Goal: Task Accomplishment & Management: Complete application form

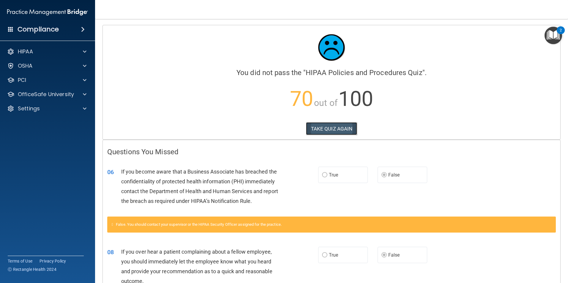
click at [330, 129] on button "TAKE QUIZ AGAIN" at bounding box center [331, 128] width 51 height 13
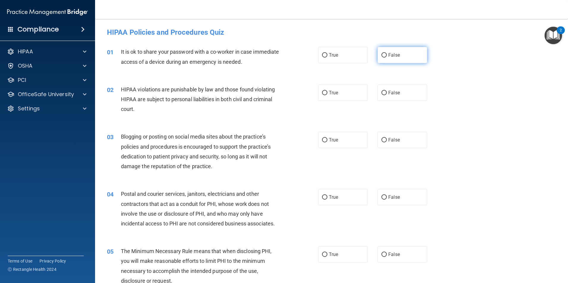
click at [381, 54] on input "False" at bounding box center [383, 55] width 5 height 4
radio input "true"
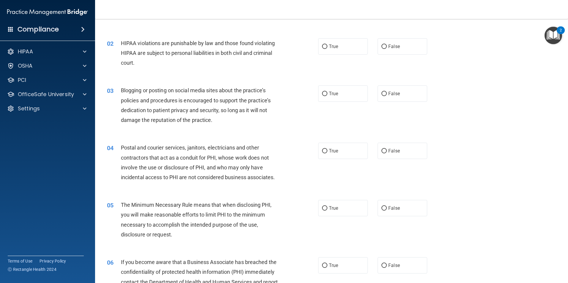
scroll to position [52, 0]
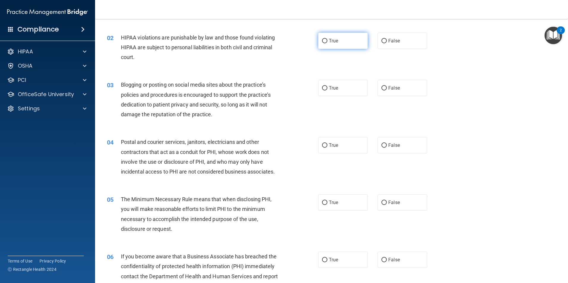
click at [323, 40] on input "True" at bounding box center [324, 41] width 5 height 4
radio input "true"
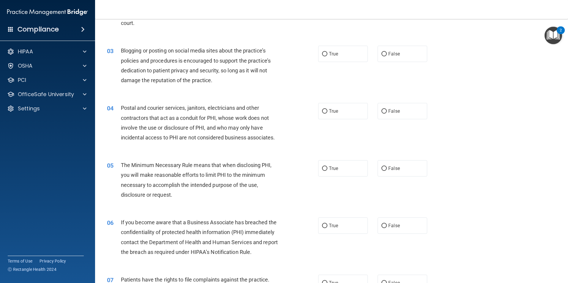
scroll to position [89, 0]
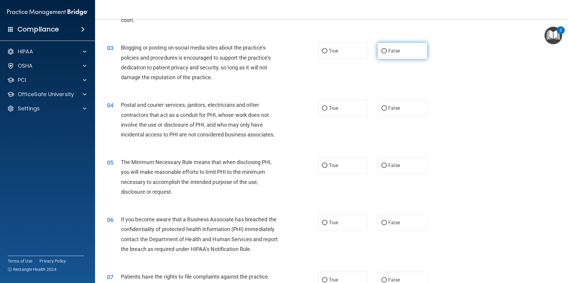
click at [381, 50] on input "False" at bounding box center [383, 51] width 5 height 4
radio input "true"
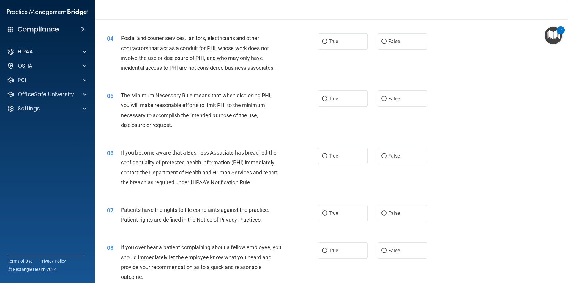
scroll to position [178, 0]
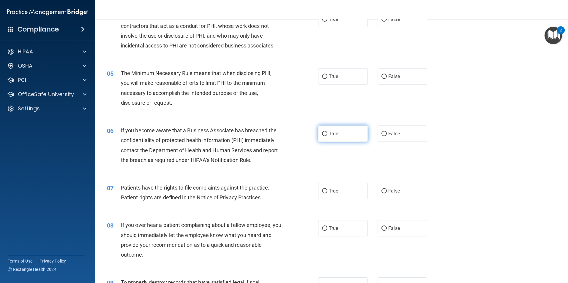
click at [325, 134] on label "True" at bounding box center [343, 134] width 50 height 16
click at [325, 134] on input "True" at bounding box center [324, 134] width 5 height 4
radio input "true"
click at [325, 229] on input "True" at bounding box center [324, 229] width 5 height 4
radio input "true"
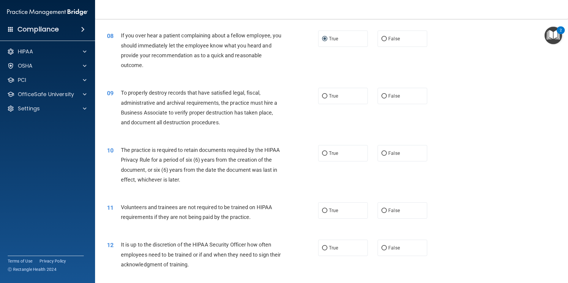
scroll to position [401, 0]
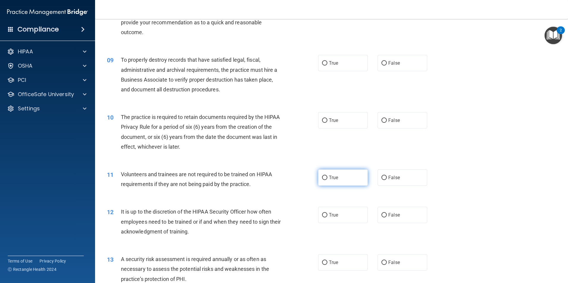
click at [329, 180] on span "True" at bounding box center [333, 178] width 9 height 6
click at [327, 180] on input "True" at bounding box center [324, 178] width 5 height 4
radio input "true"
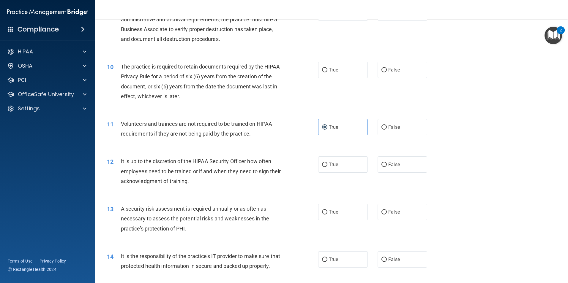
scroll to position [453, 0]
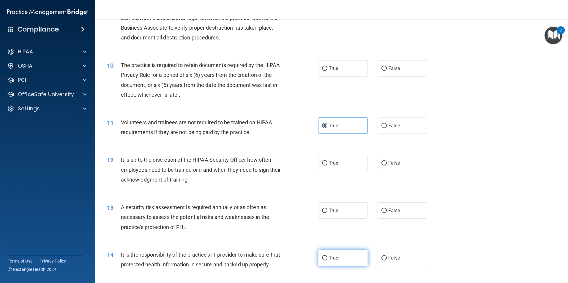
click at [324, 257] on input "True" at bounding box center [324, 258] width 5 height 4
radio input "true"
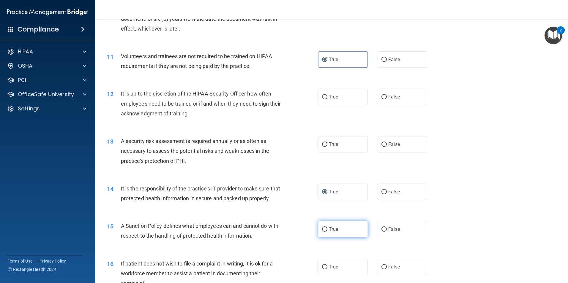
scroll to position [520, 0]
click at [325, 236] on label "True" at bounding box center [343, 229] width 50 height 16
click at [325, 231] on input "True" at bounding box center [324, 229] width 5 height 4
radio input "true"
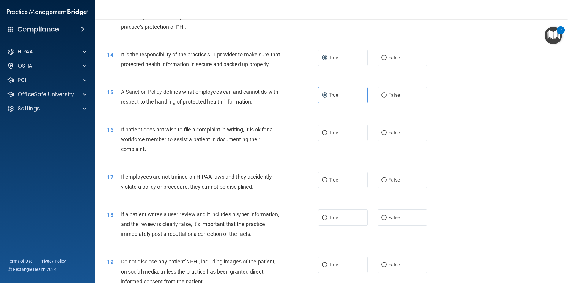
scroll to position [683, 0]
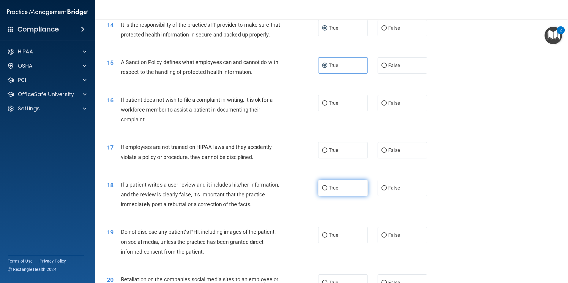
click at [323, 191] on input "True" at bounding box center [324, 188] width 5 height 4
radio input "true"
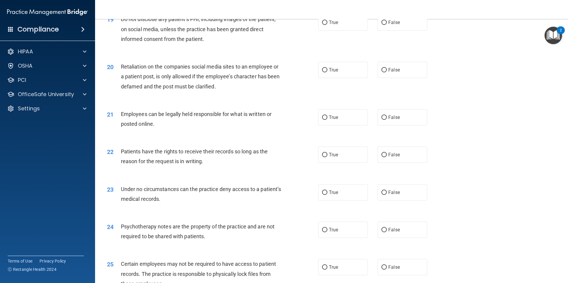
scroll to position [898, 0]
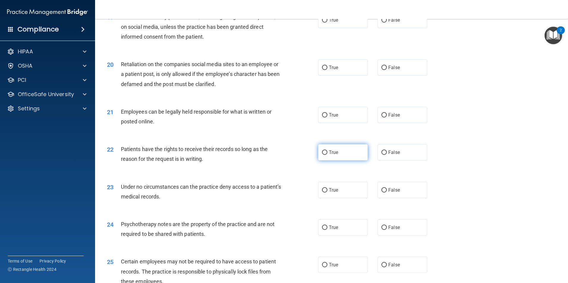
click at [327, 161] on label "True" at bounding box center [343, 152] width 50 height 16
click at [327, 155] on input "True" at bounding box center [324, 153] width 5 height 4
radio input "true"
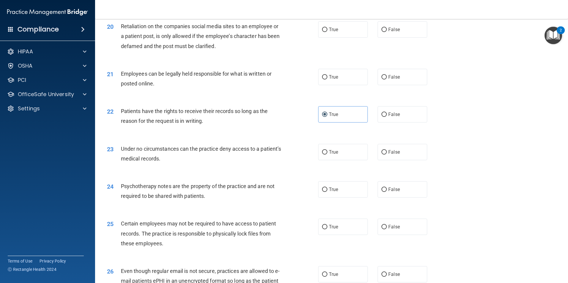
scroll to position [957, 0]
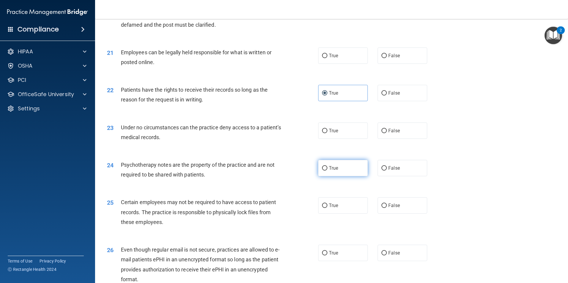
click at [322, 171] on input "True" at bounding box center [324, 168] width 5 height 4
radio input "true"
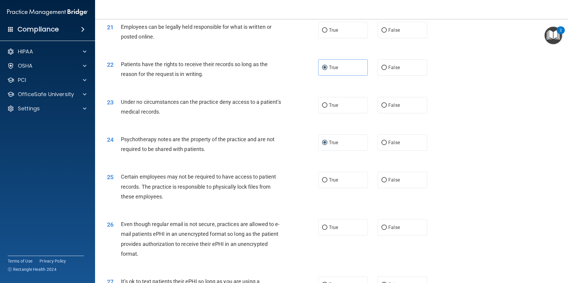
scroll to position [995, 0]
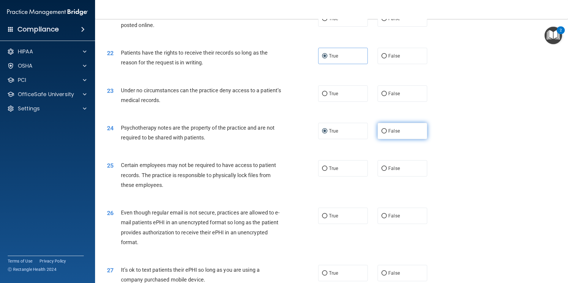
click at [381, 134] on input "False" at bounding box center [383, 131] width 5 height 4
radio input "true"
radio input "false"
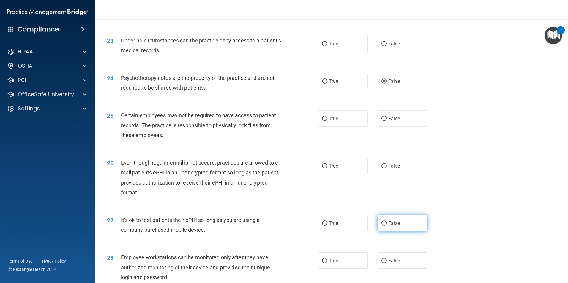
scroll to position [1047, 0]
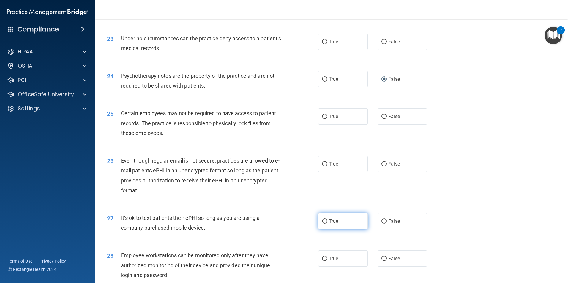
click at [322, 224] on input "True" at bounding box center [324, 221] width 5 height 4
radio input "true"
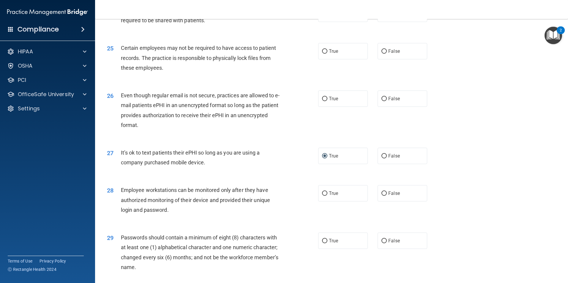
scroll to position [1113, 0]
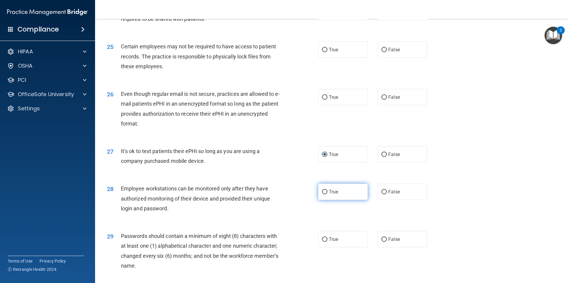
click at [322, 194] on input "True" at bounding box center [324, 192] width 5 height 4
radio input "true"
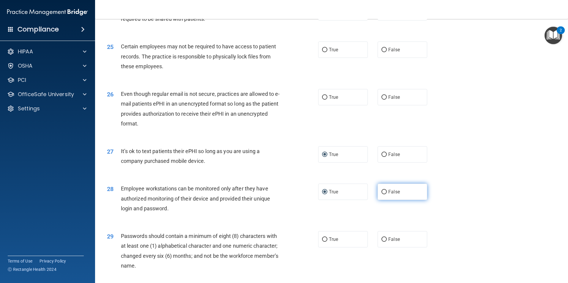
click at [381, 194] on input "False" at bounding box center [383, 192] width 5 height 4
radio input "true"
radio input "false"
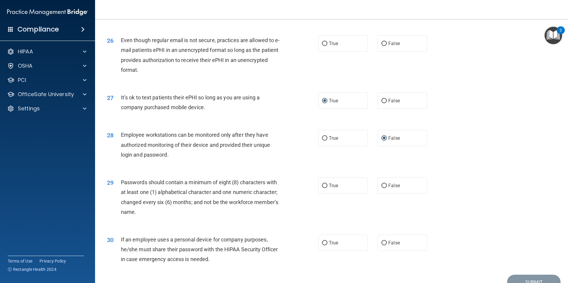
scroll to position [1195, 0]
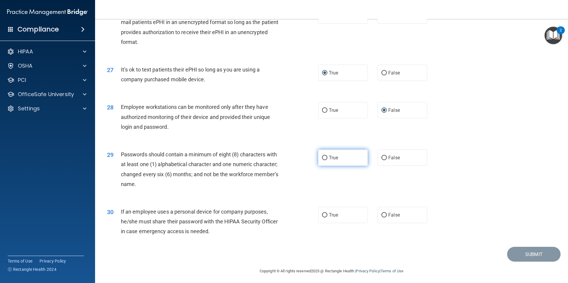
click at [322, 160] on input "True" at bounding box center [324, 158] width 5 height 4
radio input "true"
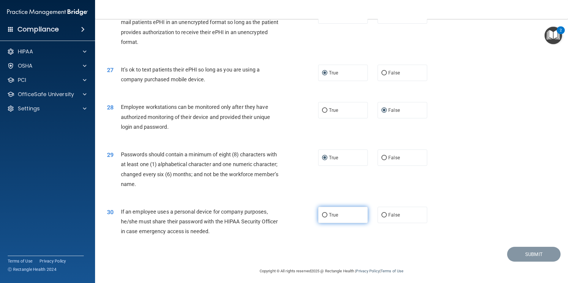
click at [323, 218] on input "True" at bounding box center [324, 215] width 5 height 4
radio input "true"
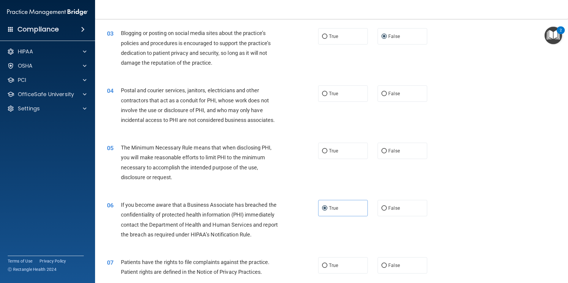
scroll to position [104, 0]
click at [381, 93] on input "False" at bounding box center [383, 93] width 5 height 4
radio input "true"
click at [323, 150] on input "True" at bounding box center [324, 151] width 5 height 4
radio input "true"
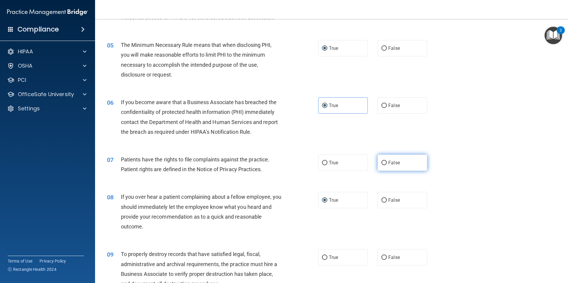
scroll to position [208, 0]
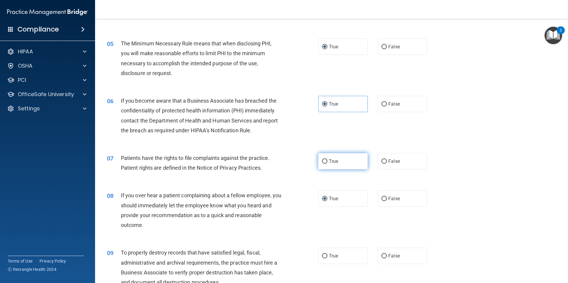
click at [323, 162] on input "True" at bounding box center [324, 161] width 5 height 4
radio input "true"
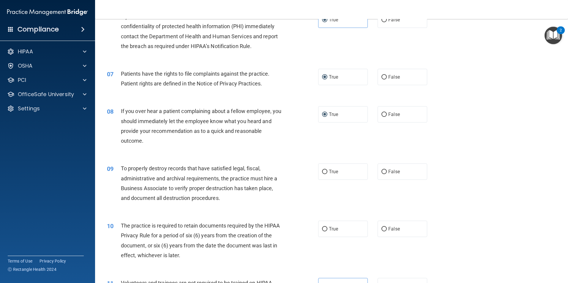
scroll to position [297, 0]
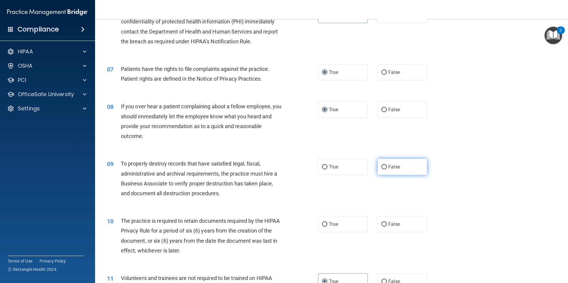
click at [382, 166] on input "False" at bounding box center [383, 167] width 5 height 4
radio input "true"
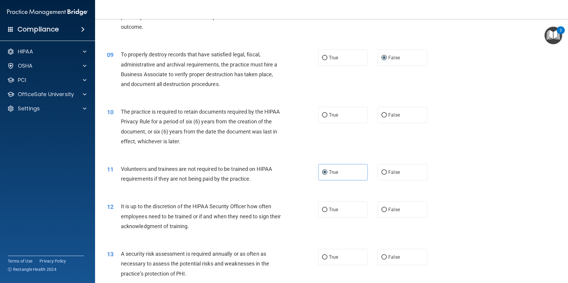
scroll to position [408, 0]
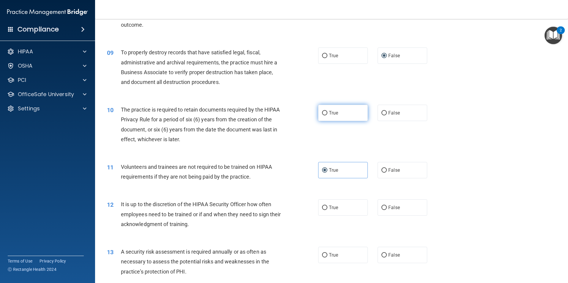
click at [322, 113] on input "True" at bounding box center [324, 113] width 5 height 4
radio input "true"
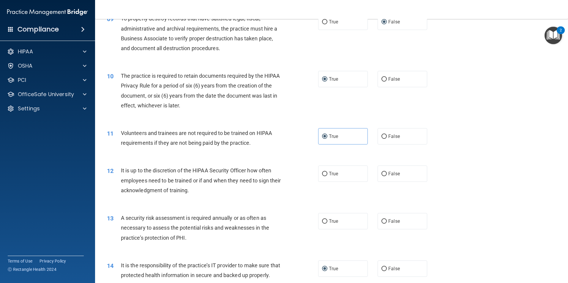
scroll to position [453, 0]
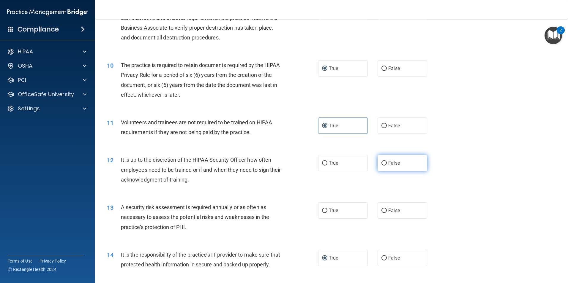
click at [382, 162] on input "False" at bounding box center [383, 163] width 5 height 4
radio input "true"
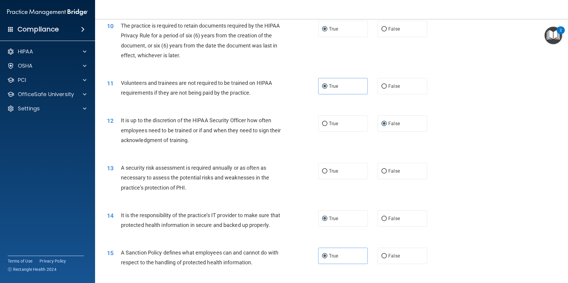
scroll to position [497, 0]
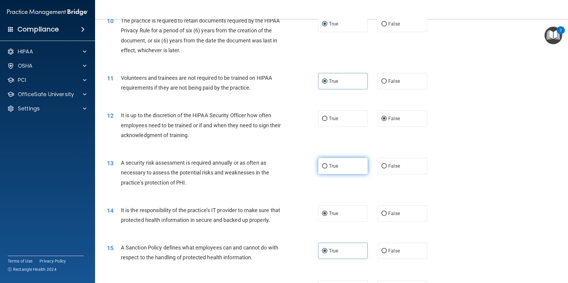
click at [323, 165] on input "True" at bounding box center [324, 166] width 5 height 4
radio input "true"
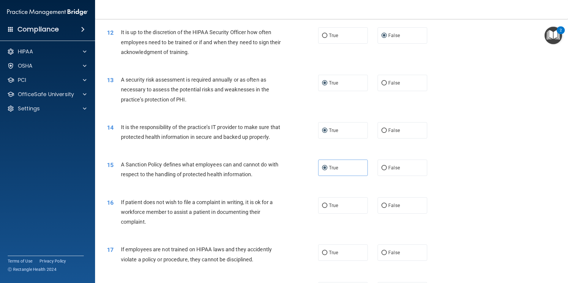
scroll to position [601, 0]
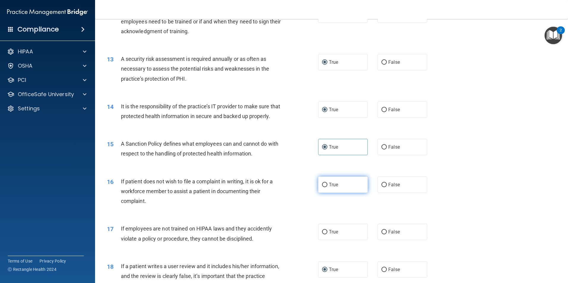
click at [322, 187] on input "True" at bounding box center [324, 185] width 5 height 4
radio input "true"
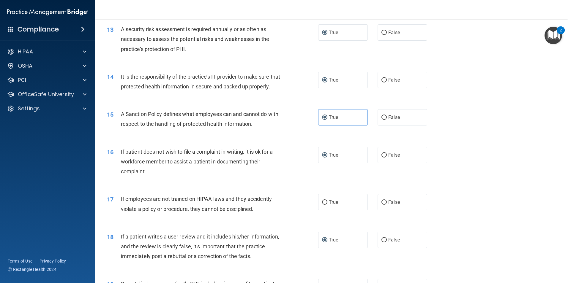
scroll to position [661, 0]
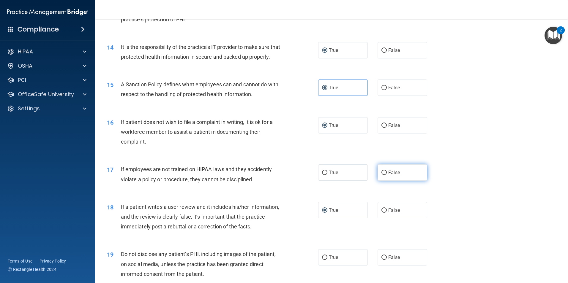
click at [381, 175] on input "False" at bounding box center [383, 173] width 5 height 4
radio input "true"
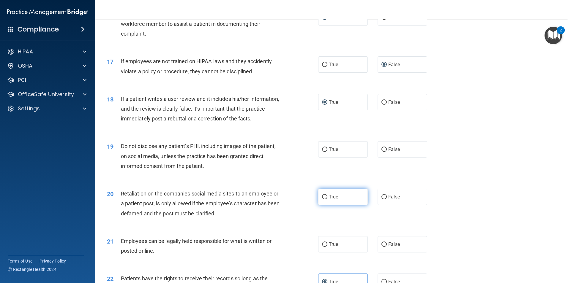
scroll to position [779, 0]
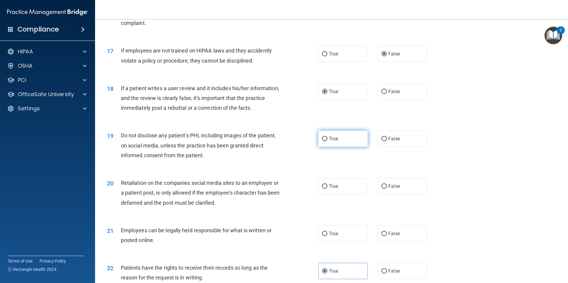
click at [323, 141] on input "True" at bounding box center [324, 139] width 5 height 4
radio input "true"
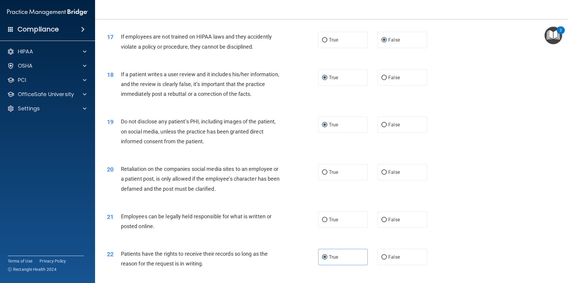
scroll to position [816, 0]
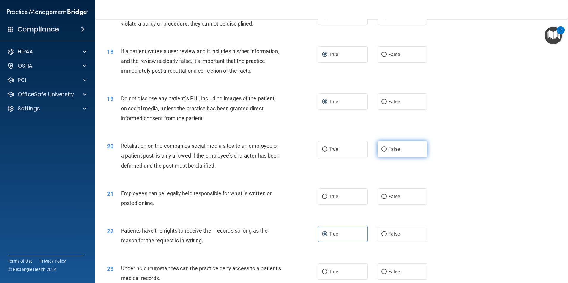
click at [381, 152] on input "False" at bounding box center [383, 149] width 5 height 4
radio input "true"
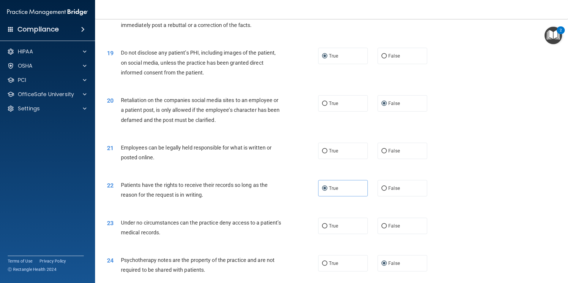
scroll to position [868, 0]
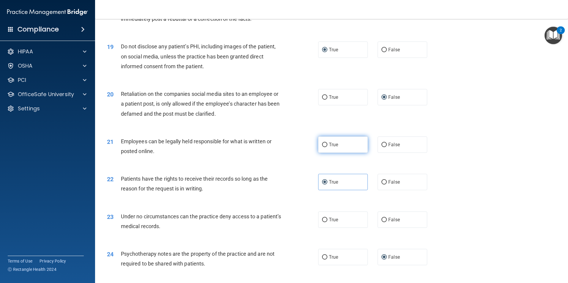
click at [323, 147] on input "True" at bounding box center [324, 145] width 5 height 4
radio input "true"
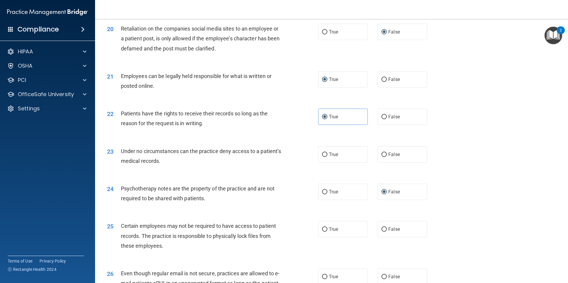
scroll to position [935, 0]
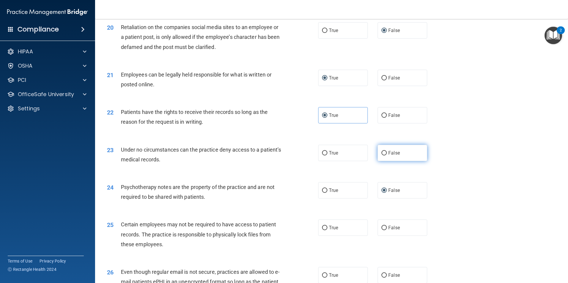
click at [381, 156] on input "False" at bounding box center [383, 153] width 5 height 4
radio input "true"
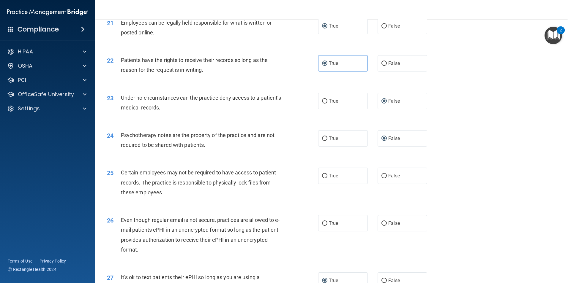
scroll to position [995, 0]
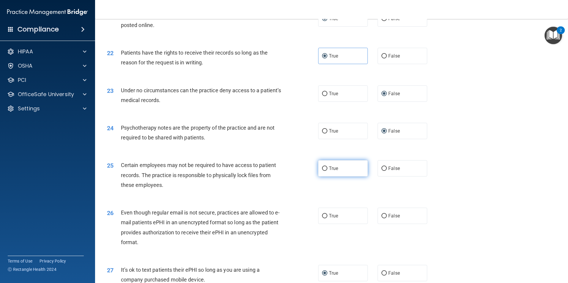
click at [322, 171] on input "True" at bounding box center [324, 169] width 5 height 4
radio input "true"
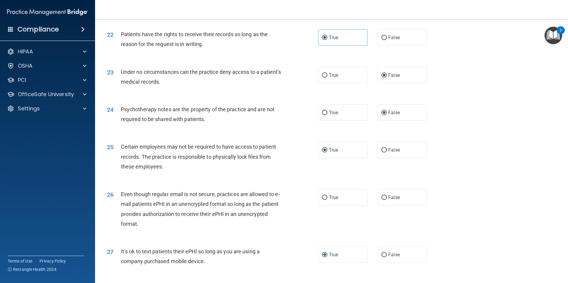
scroll to position [1017, 0]
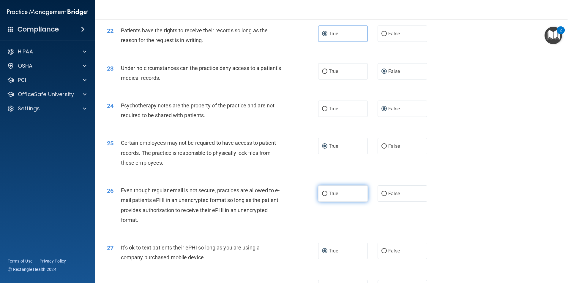
click at [322, 196] on input "True" at bounding box center [324, 194] width 5 height 4
radio input "true"
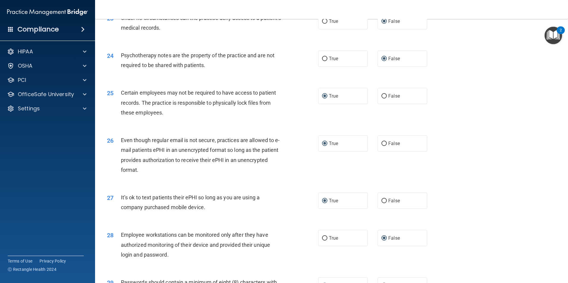
scroll to position [1207, 0]
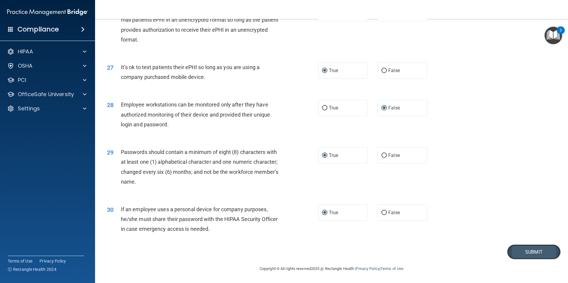
click at [518, 258] on button "Submit" at bounding box center [533, 252] width 53 height 15
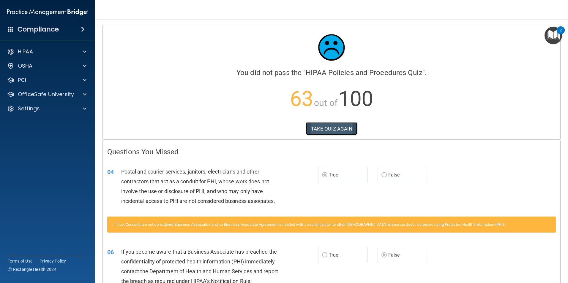
click at [319, 129] on button "TAKE QUIZ AGAIN" at bounding box center [331, 128] width 51 height 13
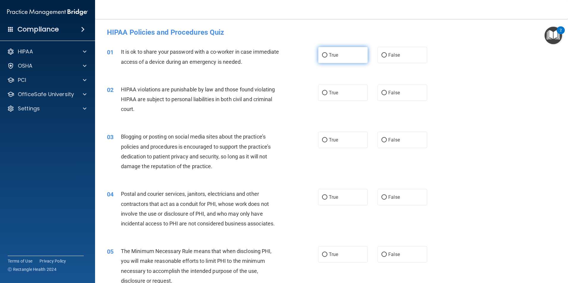
click at [324, 56] on input "True" at bounding box center [324, 55] width 5 height 4
radio input "true"
click at [322, 93] on input "True" at bounding box center [324, 93] width 5 height 4
radio input "true"
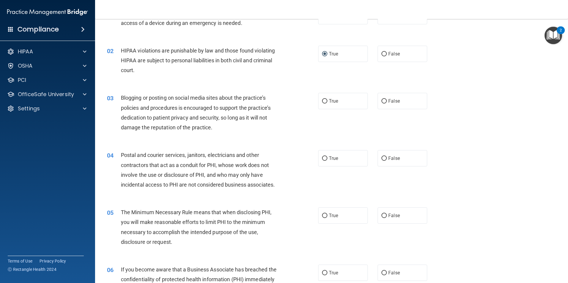
scroll to position [45, 0]
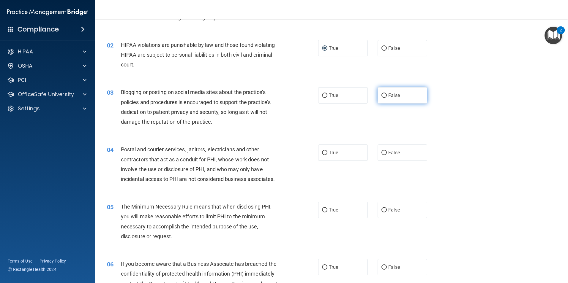
click at [381, 94] on input "False" at bounding box center [383, 96] width 5 height 4
radio input "true"
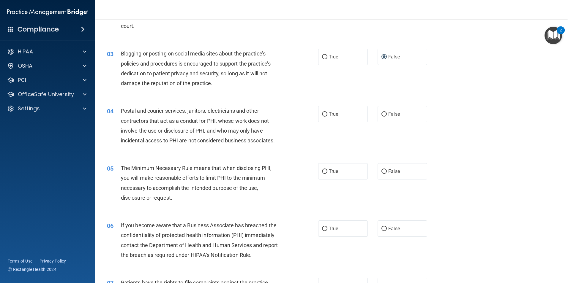
scroll to position [89, 0]
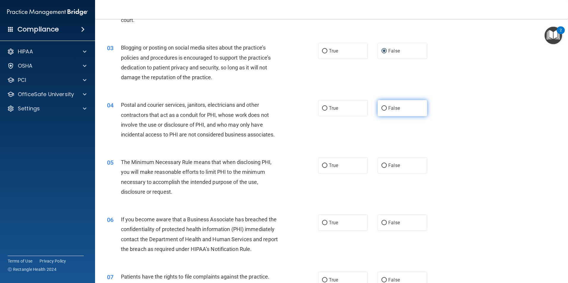
click at [381, 107] on input "False" at bounding box center [383, 108] width 5 height 4
radio input "true"
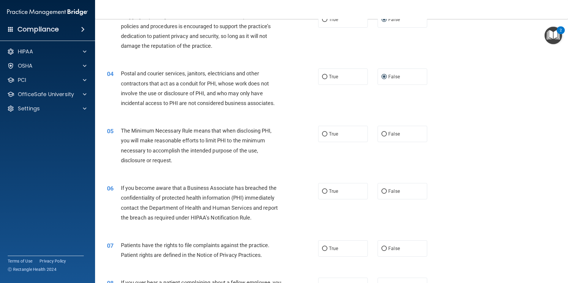
scroll to position [148, 0]
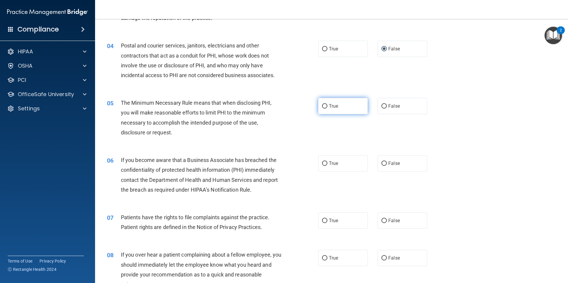
click at [323, 105] on input "True" at bounding box center [324, 106] width 5 height 4
radio input "true"
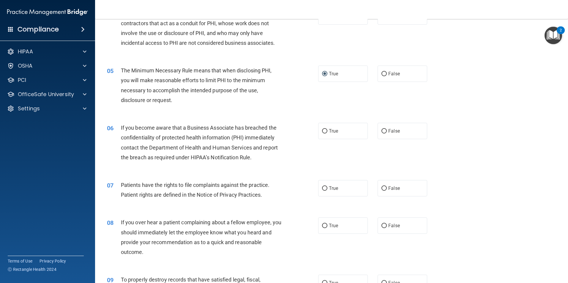
scroll to position [186, 0]
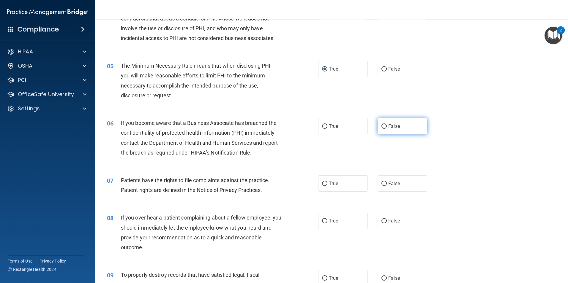
click at [381, 125] on input "False" at bounding box center [383, 126] width 5 height 4
radio input "true"
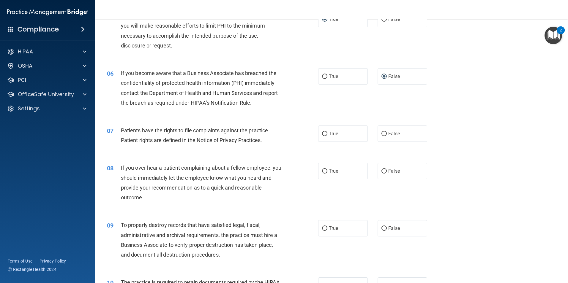
scroll to position [238, 0]
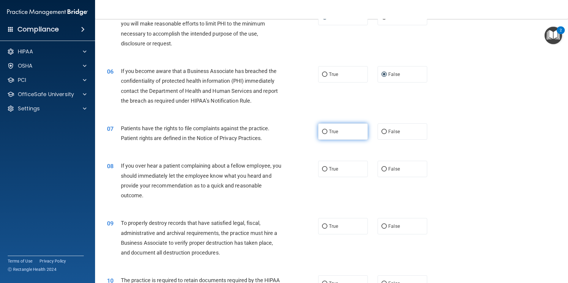
click at [322, 131] on input "True" at bounding box center [324, 132] width 5 height 4
radio input "true"
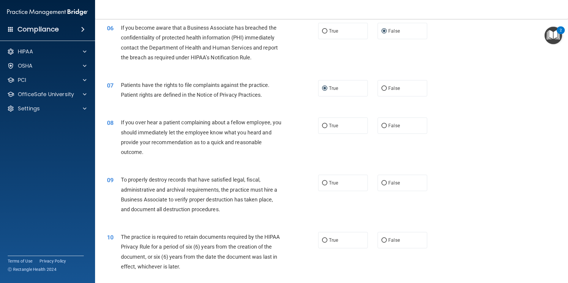
scroll to position [282, 0]
click at [381, 124] on input "False" at bounding box center [383, 125] width 5 height 4
radio input "true"
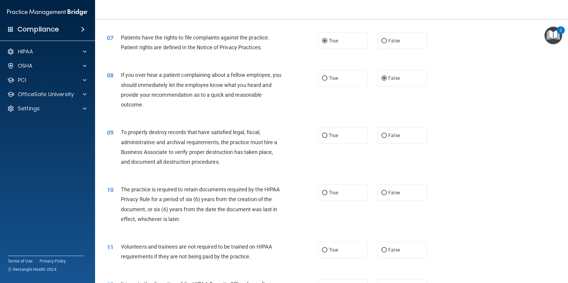
scroll to position [356, 0]
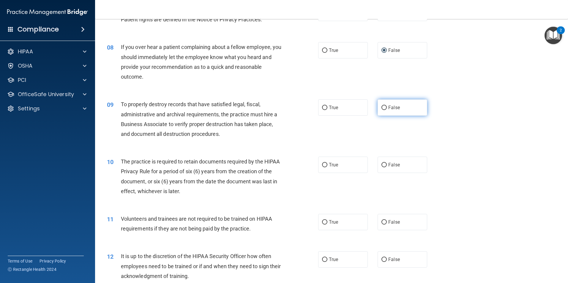
click at [381, 106] on input "False" at bounding box center [383, 108] width 5 height 4
radio input "true"
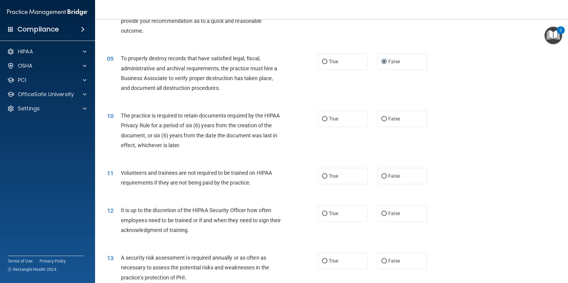
scroll to position [416, 0]
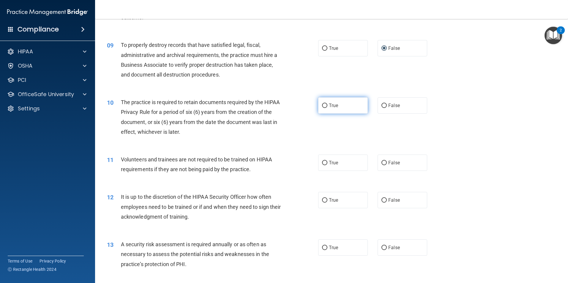
click at [323, 105] on input "True" at bounding box center [324, 106] width 5 height 4
radio input "true"
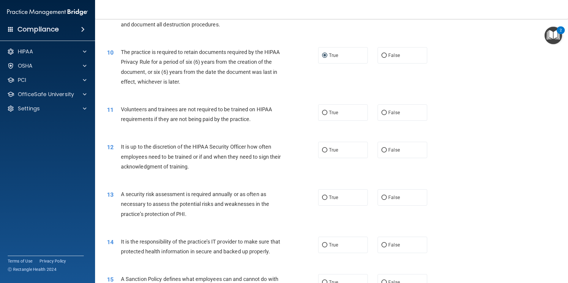
scroll to position [468, 0]
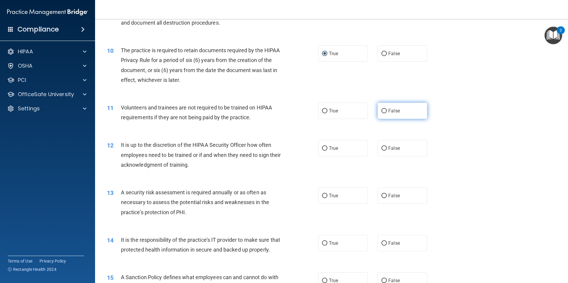
click at [382, 112] on input "False" at bounding box center [383, 111] width 5 height 4
radio input "true"
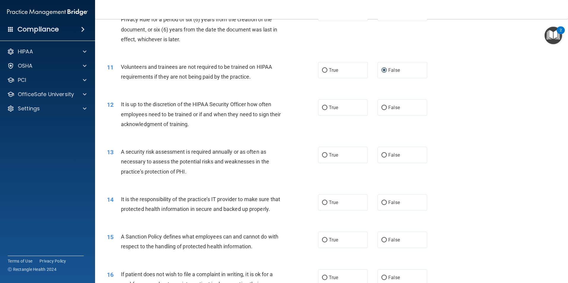
scroll to position [512, 0]
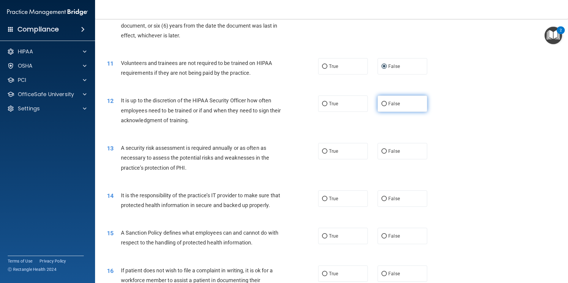
click at [381, 103] on input "False" at bounding box center [383, 104] width 5 height 4
radio input "true"
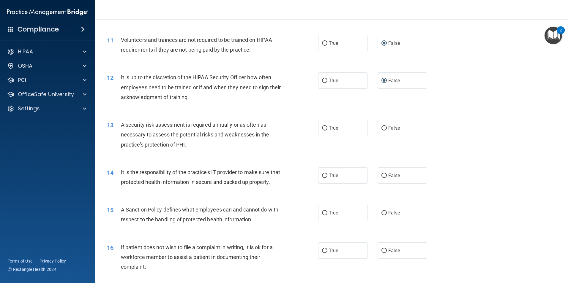
scroll to position [549, 0]
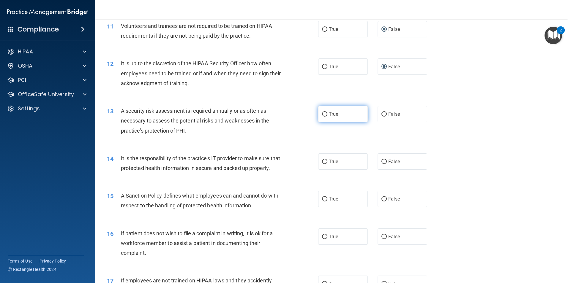
click at [323, 114] on input "True" at bounding box center [324, 114] width 5 height 4
radio input "true"
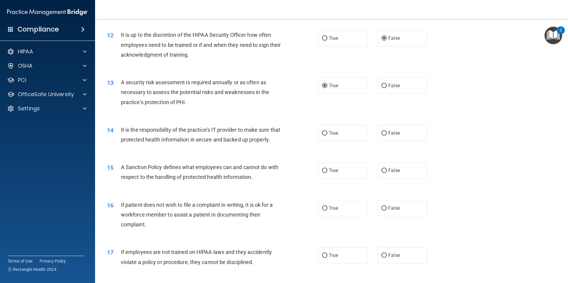
scroll to position [594, 0]
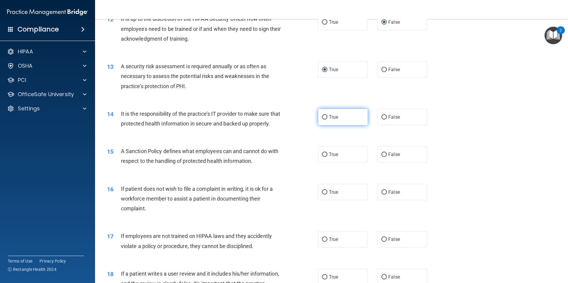
click at [323, 117] on input "True" at bounding box center [324, 117] width 5 height 4
radio input "true"
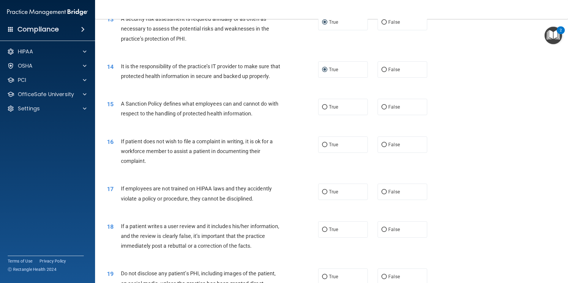
scroll to position [653, 0]
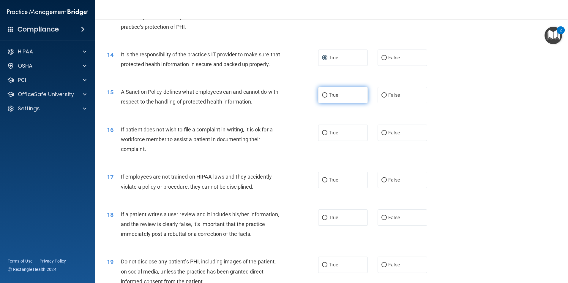
click at [322, 98] on input "True" at bounding box center [324, 95] width 5 height 4
radio input "true"
click at [381, 98] on input "False" at bounding box center [383, 95] width 5 height 4
radio input "true"
radio input "false"
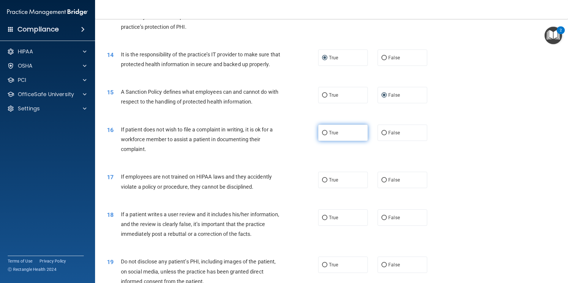
click at [324, 135] on input "True" at bounding box center [324, 133] width 5 height 4
radio input "true"
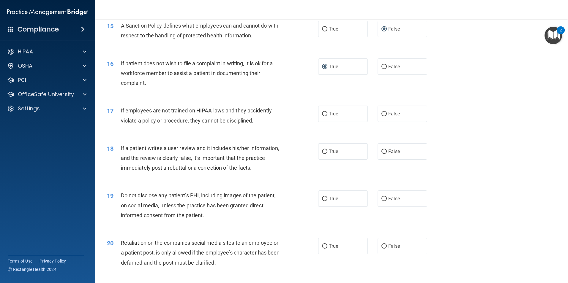
scroll to position [720, 0]
click at [381, 116] on input "False" at bounding box center [383, 113] width 5 height 4
radio input "true"
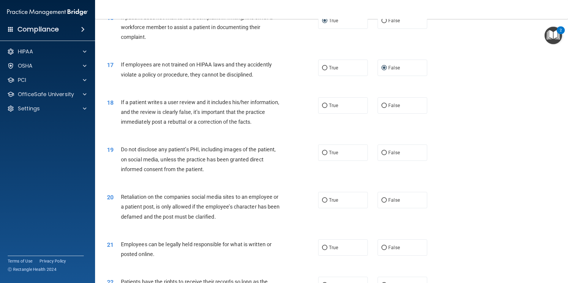
scroll to position [779, 0]
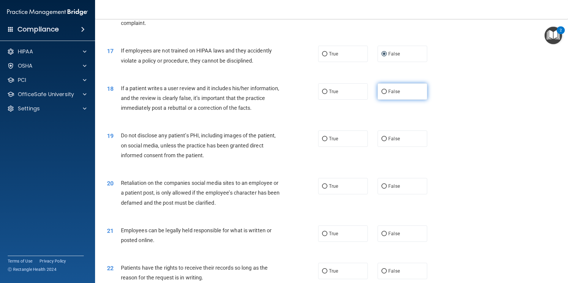
click at [381, 94] on input "False" at bounding box center [383, 92] width 5 height 4
radio input "true"
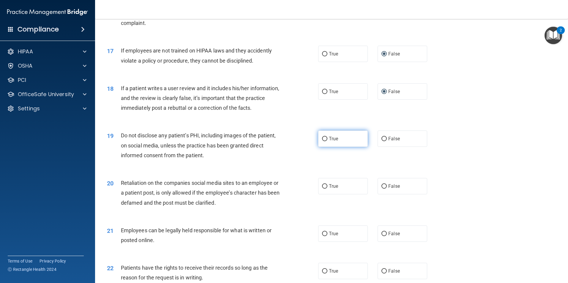
click at [323, 141] on input "True" at bounding box center [324, 139] width 5 height 4
radio input "true"
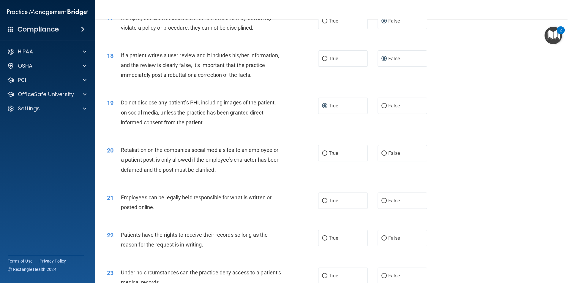
scroll to position [824, 0]
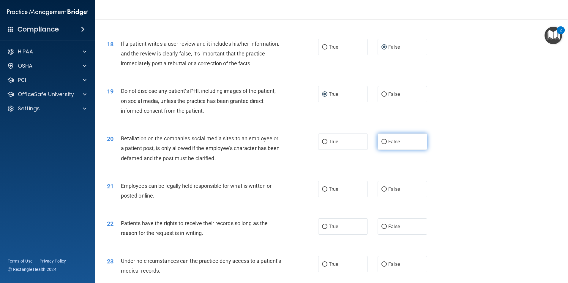
click at [381, 144] on input "False" at bounding box center [383, 142] width 5 height 4
radio input "true"
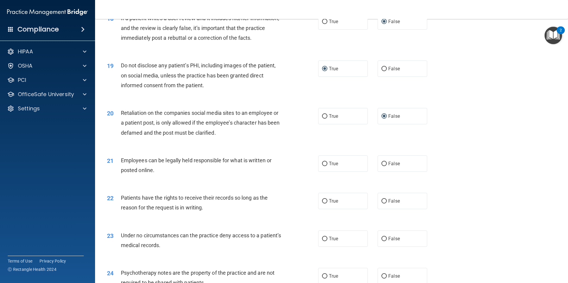
scroll to position [861, 0]
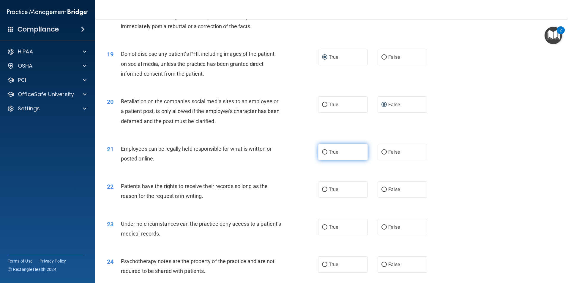
click at [322, 155] on input "True" at bounding box center [324, 152] width 5 height 4
radio input "true"
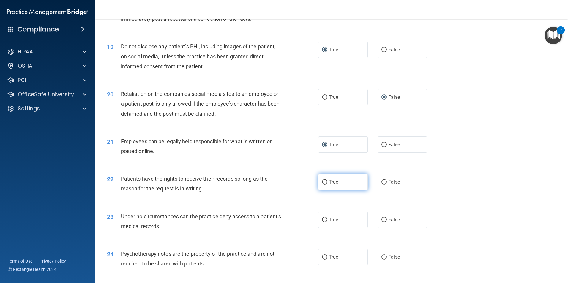
click at [322, 185] on input "True" at bounding box center [324, 182] width 5 height 4
radio input "true"
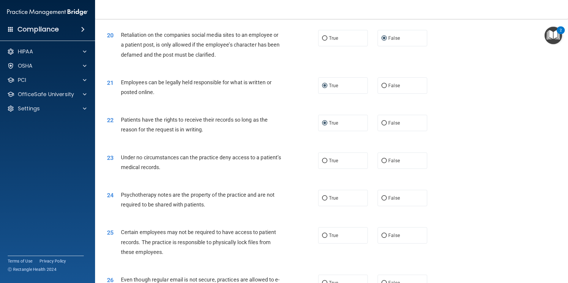
scroll to position [928, 0]
click at [382, 163] on input "False" at bounding box center [383, 161] width 5 height 4
radio input "true"
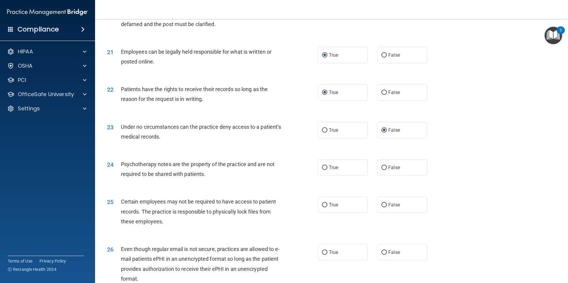
scroll to position [965, 0]
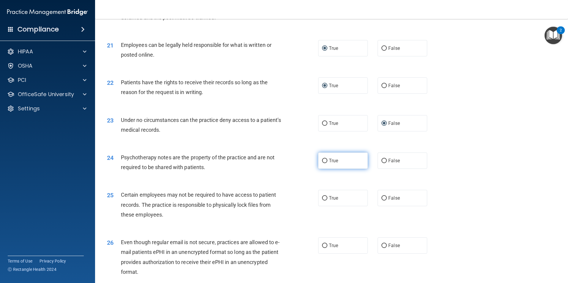
click at [322, 163] on input "True" at bounding box center [324, 161] width 5 height 4
radio input "true"
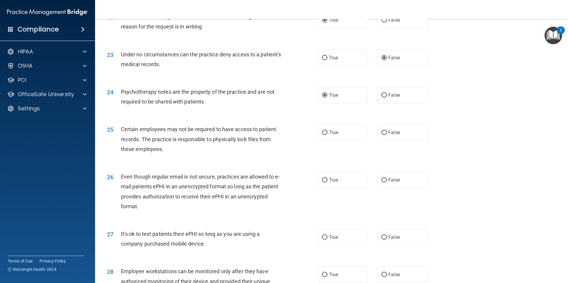
scroll to position [1032, 0]
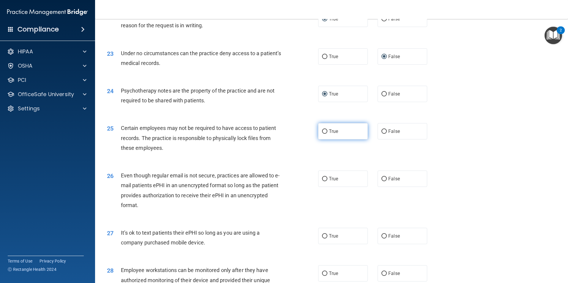
click at [322, 134] on input "True" at bounding box center [324, 131] width 5 height 4
radio input "true"
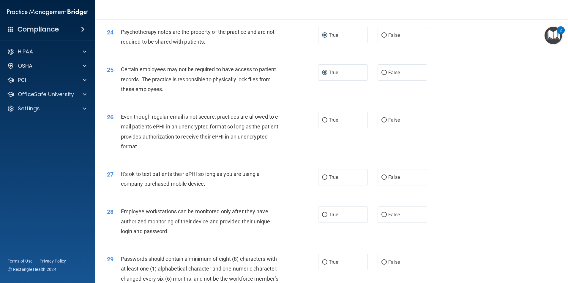
scroll to position [1091, 0]
click at [322, 122] on input "True" at bounding box center [324, 120] width 5 height 4
radio input "true"
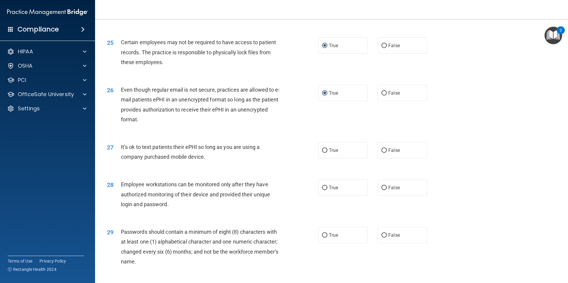
scroll to position [1128, 0]
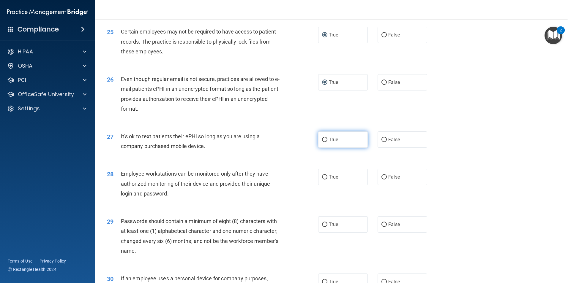
click at [322, 142] on input "True" at bounding box center [324, 140] width 5 height 4
radio input "true"
click at [322, 180] on input "True" at bounding box center [324, 177] width 5 height 4
radio input "true"
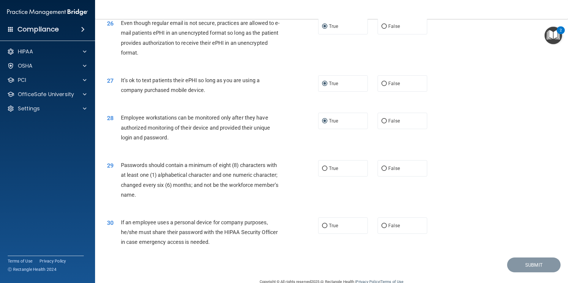
scroll to position [1188, 0]
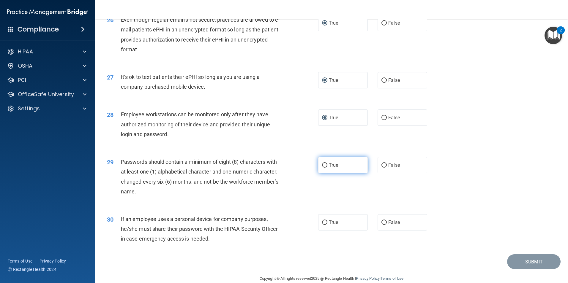
click at [323, 168] on input "True" at bounding box center [324, 165] width 5 height 4
radio input "true"
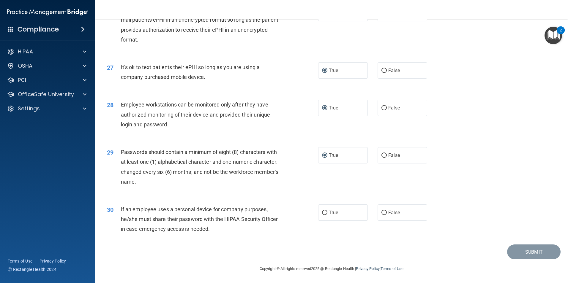
scroll to position [1207, 0]
click at [381, 211] on input "False" at bounding box center [383, 213] width 5 height 4
radio input "true"
click at [518, 253] on button "Submit" at bounding box center [533, 252] width 53 height 15
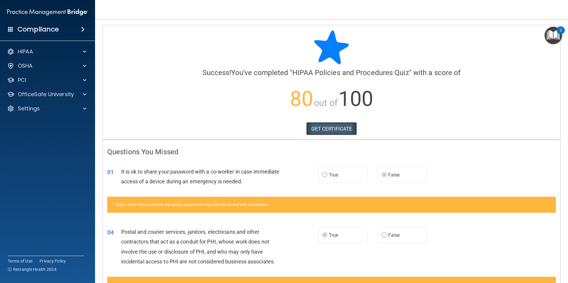
click at [331, 126] on link "GET CERTIFICATE" at bounding box center [331, 128] width 51 height 13
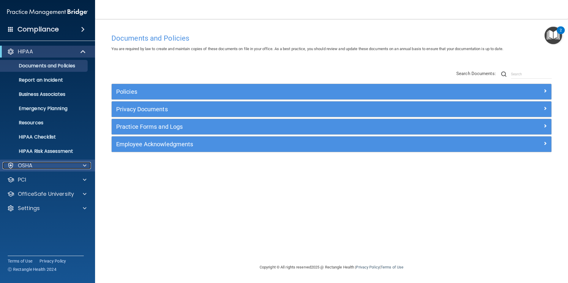
click at [64, 166] on div "OSHA" at bounding box center [40, 165] width 74 height 7
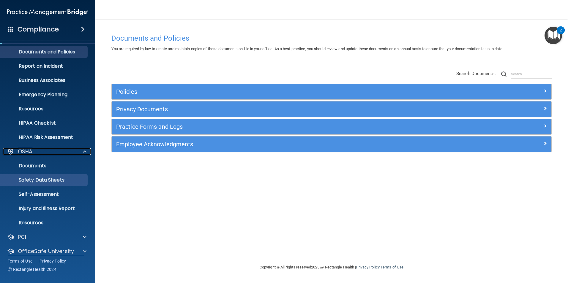
scroll to position [34, 0]
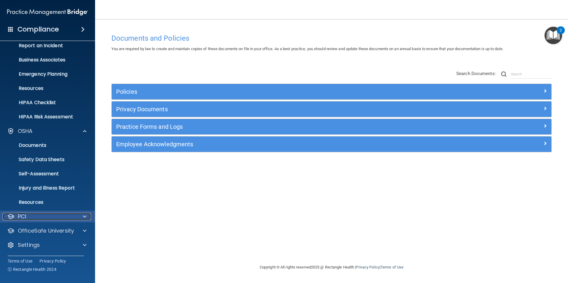
click at [66, 216] on div "PCI" at bounding box center [40, 216] width 74 height 7
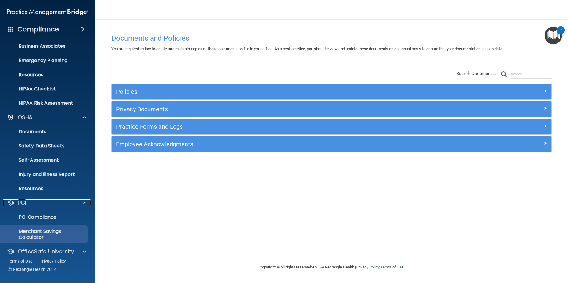
scroll to position [69, 0]
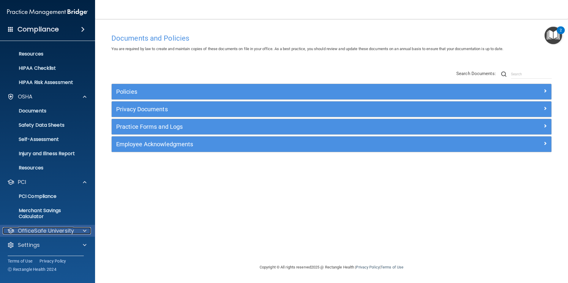
click at [79, 231] on div at bounding box center [83, 230] width 15 height 7
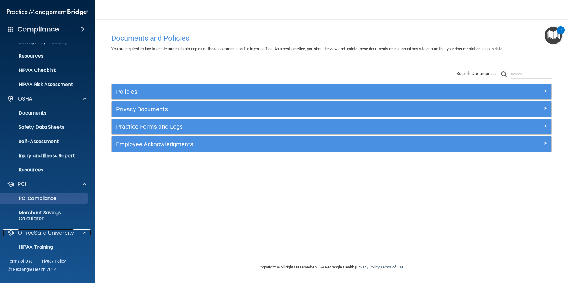
scroll to position [111, 0]
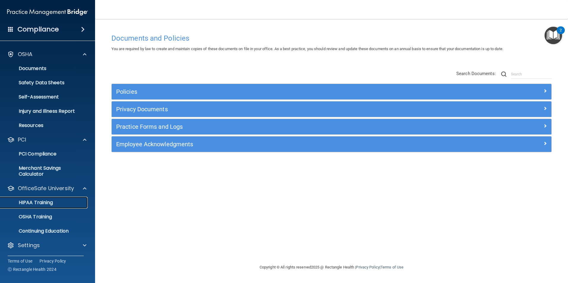
click at [73, 204] on div "HIPAA Training" at bounding box center [44, 203] width 81 height 6
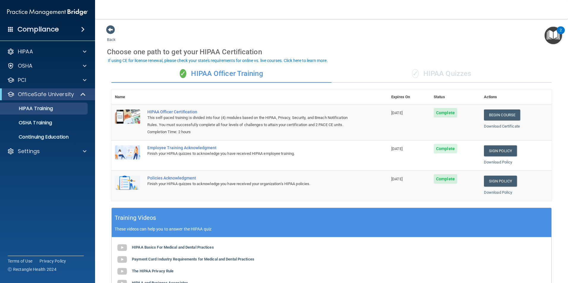
click at [444, 74] on div "✓ HIPAA Quizzes" at bounding box center [441, 74] width 220 height 18
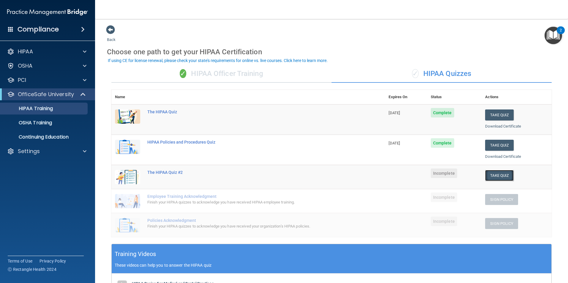
click at [497, 175] on button "Take Quiz" at bounding box center [499, 175] width 29 height 11
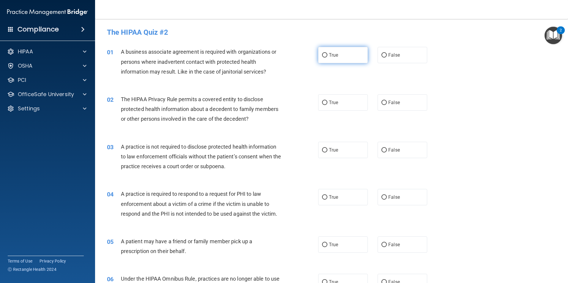
click at [322, 56] on input "True" at bounding box center [324, 55] width 5 height 4
radio input "true"
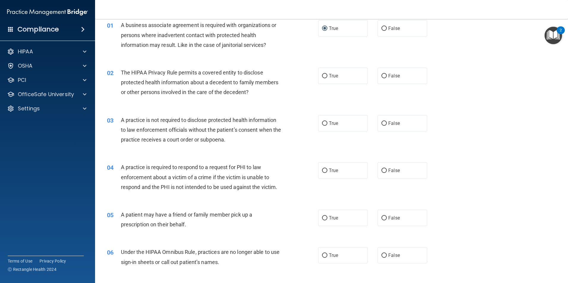
scroll to position [45, 0]
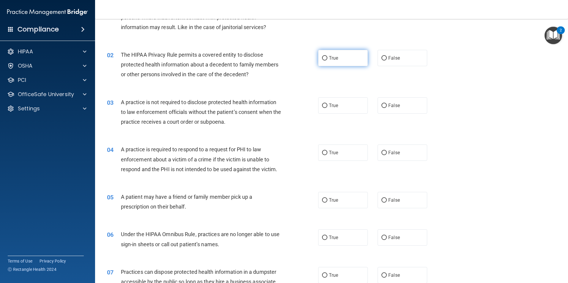
click at [323, 58] on input "True" at bounding box center [324, 58] width 5 height 4
radio input "true"
click at [322, 105] on input "True" at bounding box center [324, 106] width 5 height 4
radio input "true"
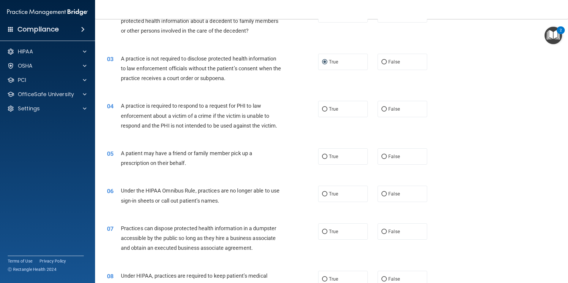
scroll to position [96, 0]
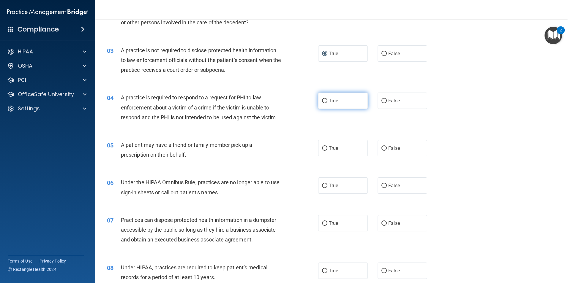
click at [322, 99] on input "True" at bounding box center [324, 101] width 5 height 4
radio input "true"
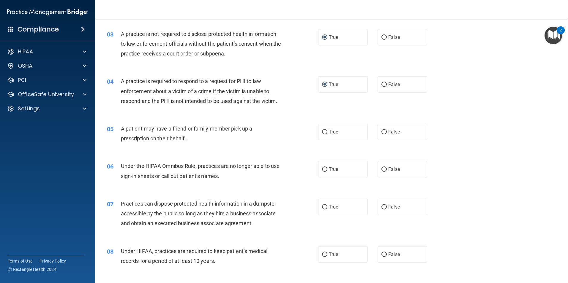
scroll to position [126, 0]
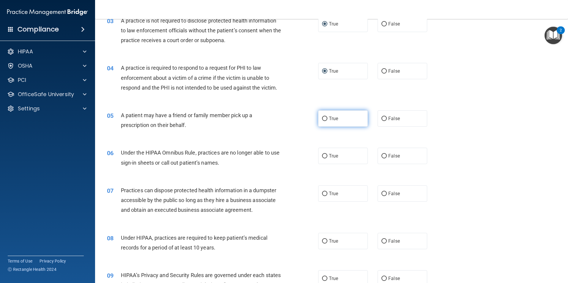
click at [322, 118] on input "True" at bounding box center [324, 119] width 5 height 4
radio input "true"
click at [382, 155] on input "False" at bounding box center [383, 156] width 5 height 4
radio input "true"
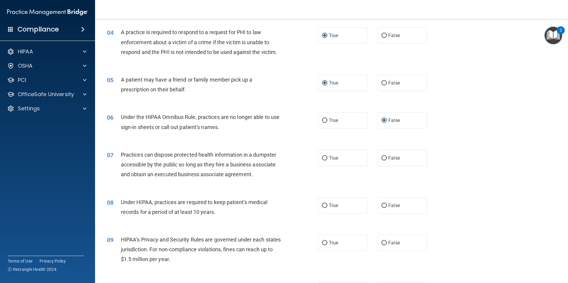
scroll to position [186, 0]
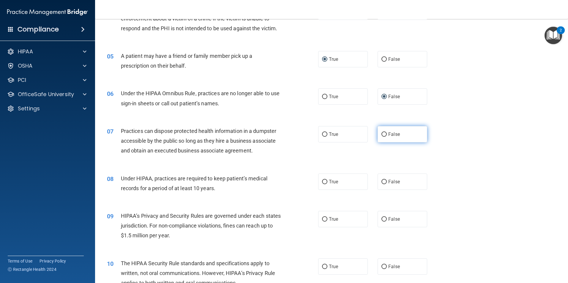
click at [381, 133] on input "False" at bounding box center [383, 134] width 5 height 4
radio input "true"
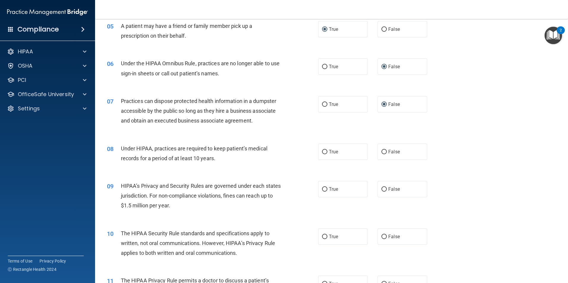
scroll to position [230, 0]
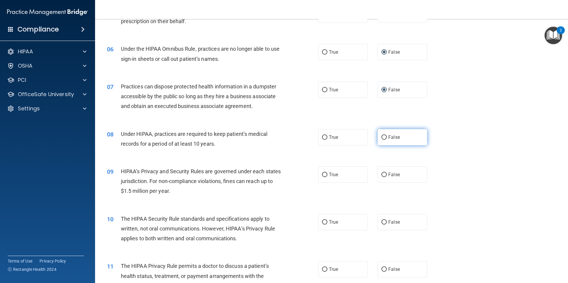
click at [381, 137] on input "False" at bounding box center [383, 137] width 5 height 4
radio input "true"
click at [322, 136] on input "True" at bounding box center [324, 137] width 5 height 4
radio input "true"
radio input "false"
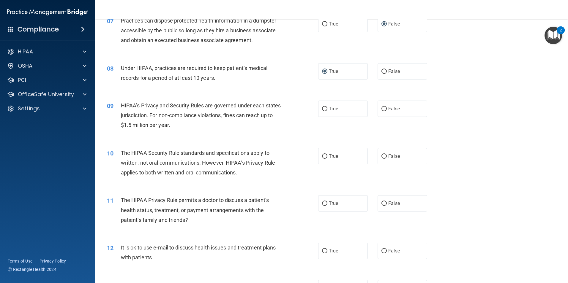
scroll to position [297, 0]
click at [322, 108] on input "True" at bounding box center [324, 108] width 5 height 4
radio input "true"
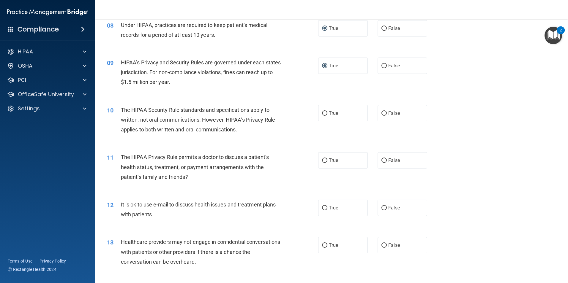
scroll to position [341, 0]
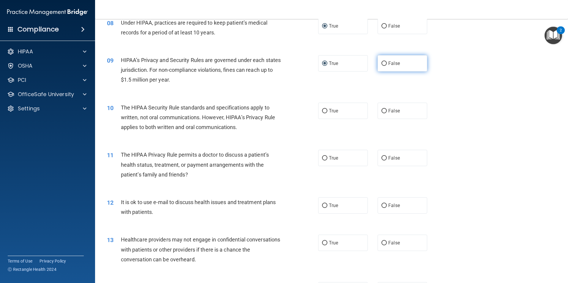
click at [382, 63] on input "False" at bounding box center [383, 63] width 5 height 4
radio input "true"
radio input "false"
click at [322, 111] on input "True" at bounding box center [324, 111] width 5 height 4
radio input "true"
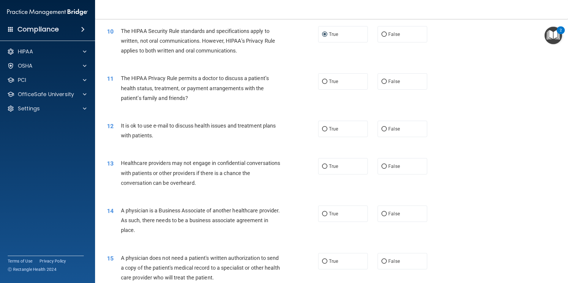
scroll to position [423, 0]
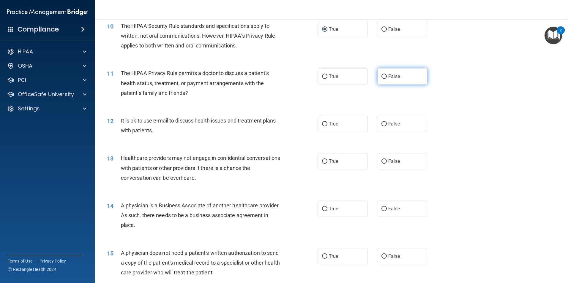
click at [383, 76] on input "False" at bounding box center [383, 77] width 5 height 4
radio input "true"
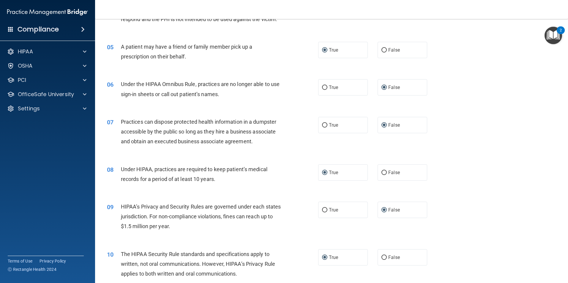
scroll to position [193, 0]
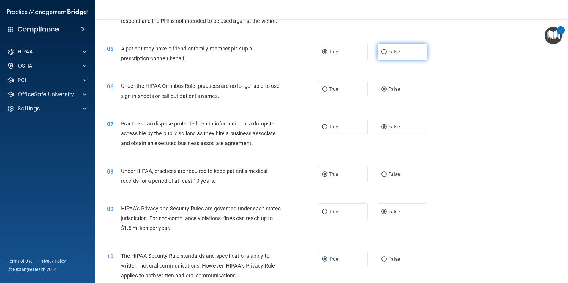
click at [381, 51] on input "False" at bounding box center [383, 52] width 5 height 4
radio input "true"
radio input "false"
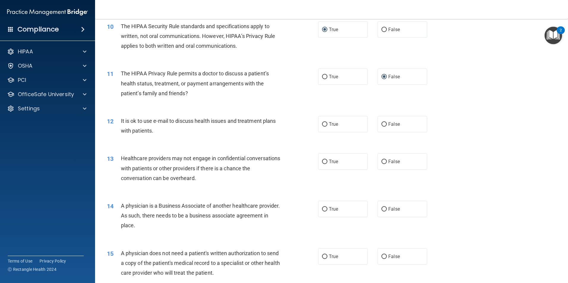
scroll to position [423, 0]
click at [324, 123] on input "True" at bounding box center [324, 124] width 5 height 4
radio input "true"
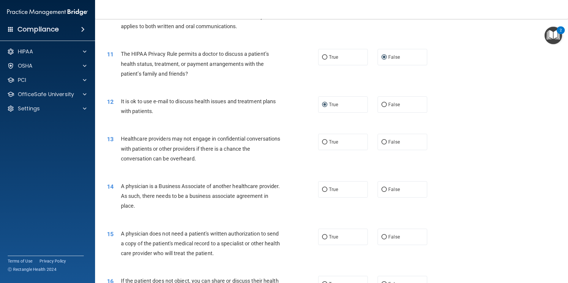
scroll to position [445, 0]
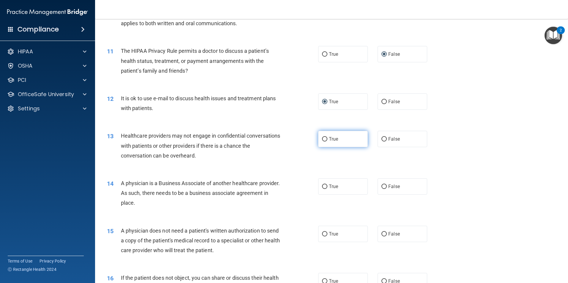
click at [322, 137] on input "True" at bounding box center [324, 139] width 5 height 4
radio input "true"
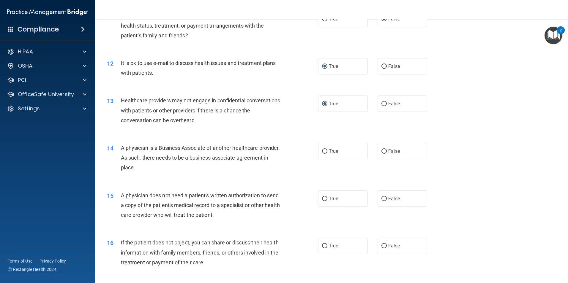
scroll to position [482, 0]
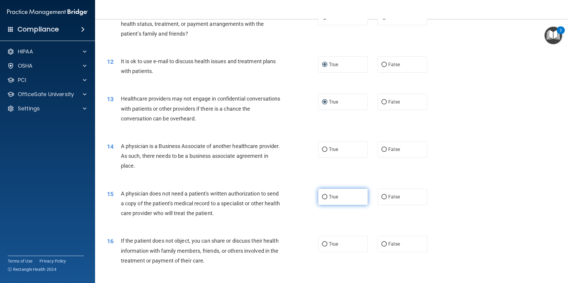
click at [321, 194] on label "True" at bounding box center [343, 197] width 50 height 16
click at [322, 195] on input "True" at bounding box center [324, 197] width 5 height 4
radio input "true"
click at [323, 148] on input "True" at bounding box center [324, 150] width 5 height 4
radio input "true"
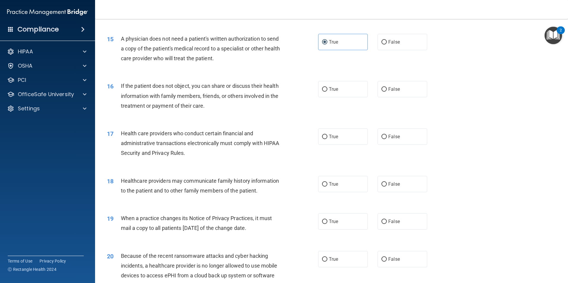
scroll to position [655, 0]
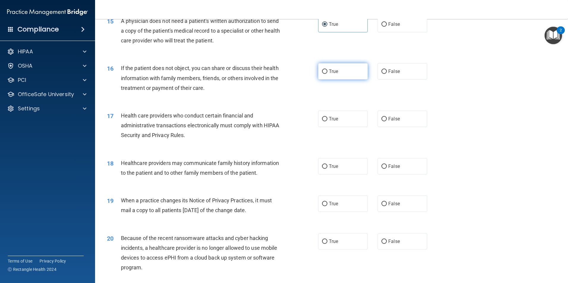
click at [322, 72] on input "True" at bounding box center [324, 71] width 5 height 4
radio input "true"
click at [323, 120] on input "True" at bounding box center [324, 119] width 5 height 4
radio input "true"
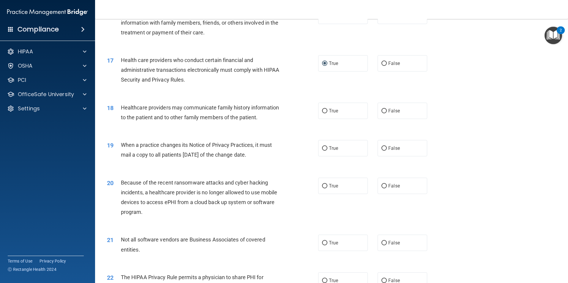
scroll to position [729, 0]
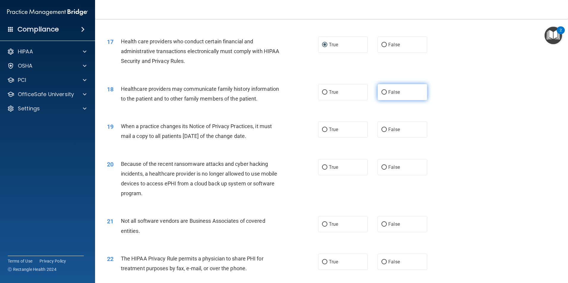
click at [381, 93] on input "False" at bounding box center [383, 92] width 5 height 4
radio input "true"
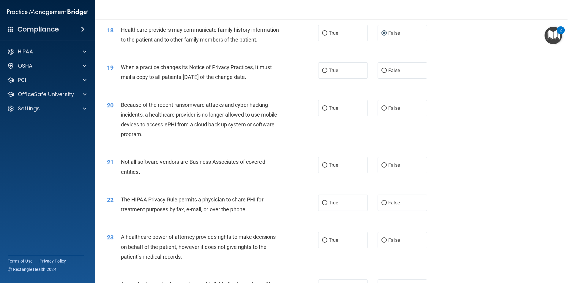
scroll to position [789, 0]
click at [324, 69] on input "True" at bounding box center [324, 70] width 5 height 4
radio input "true"
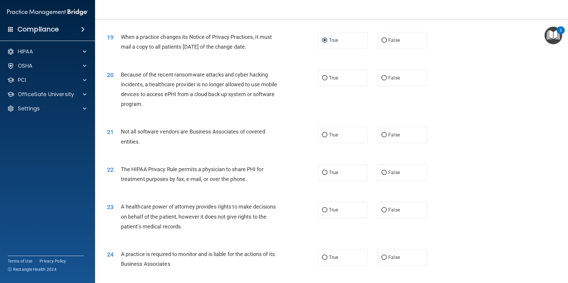
scroll to position [833, 0]
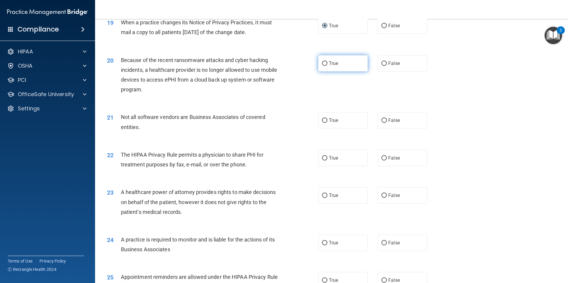
click at [322, 63] on input "True" at bounding box center [324, 63] width 5 height 4
radio input "true"
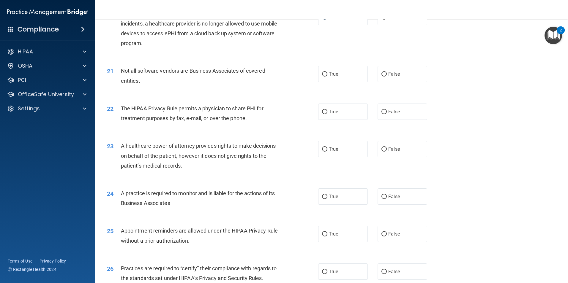
scroll to position [885, 0]
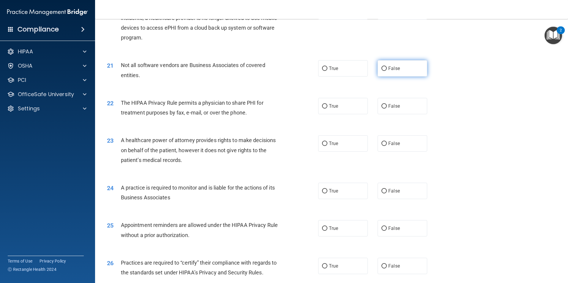
click at [381, 67] on input "False" at bounding box center [383, 69] width 5 height 4
radio input "true"
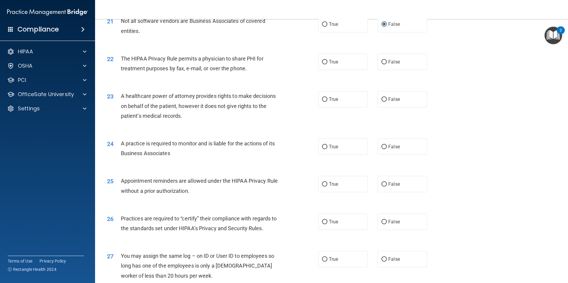
scroll to position [930, 0]
click at [322, 62] on input "True" at bounding box center [324, 62] width 5 height 4
radio input "true"
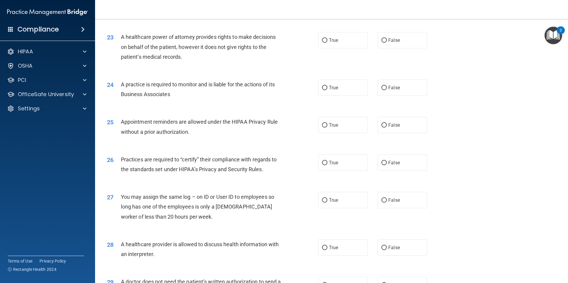
scroll to position [997, 0]
